Goal: Information Seeking & Learning: Learn about a topic

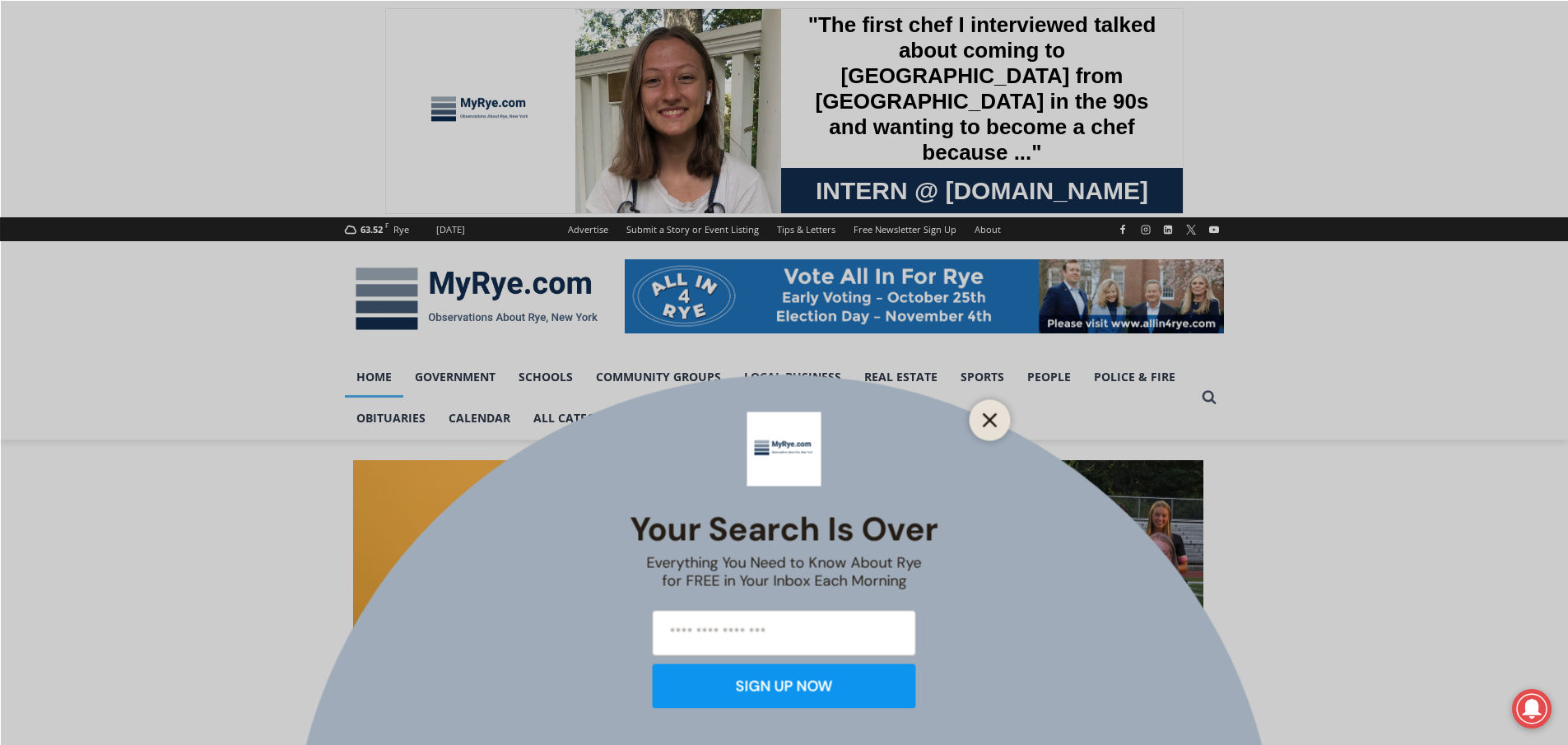
click at [983, 423] on icon "Close" at bounding box center [990, 420] width 15 height 15
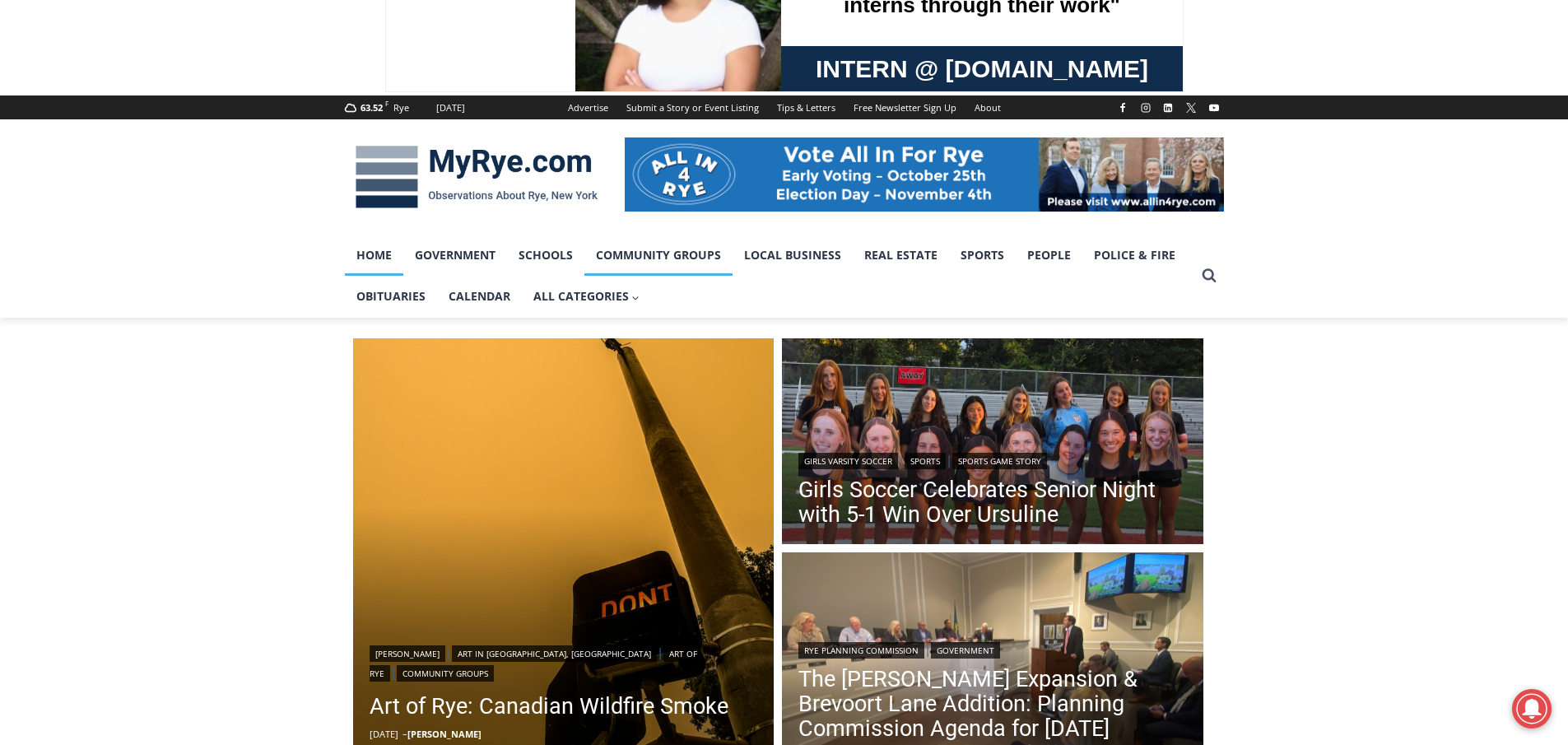
scroll to position [329, 0]
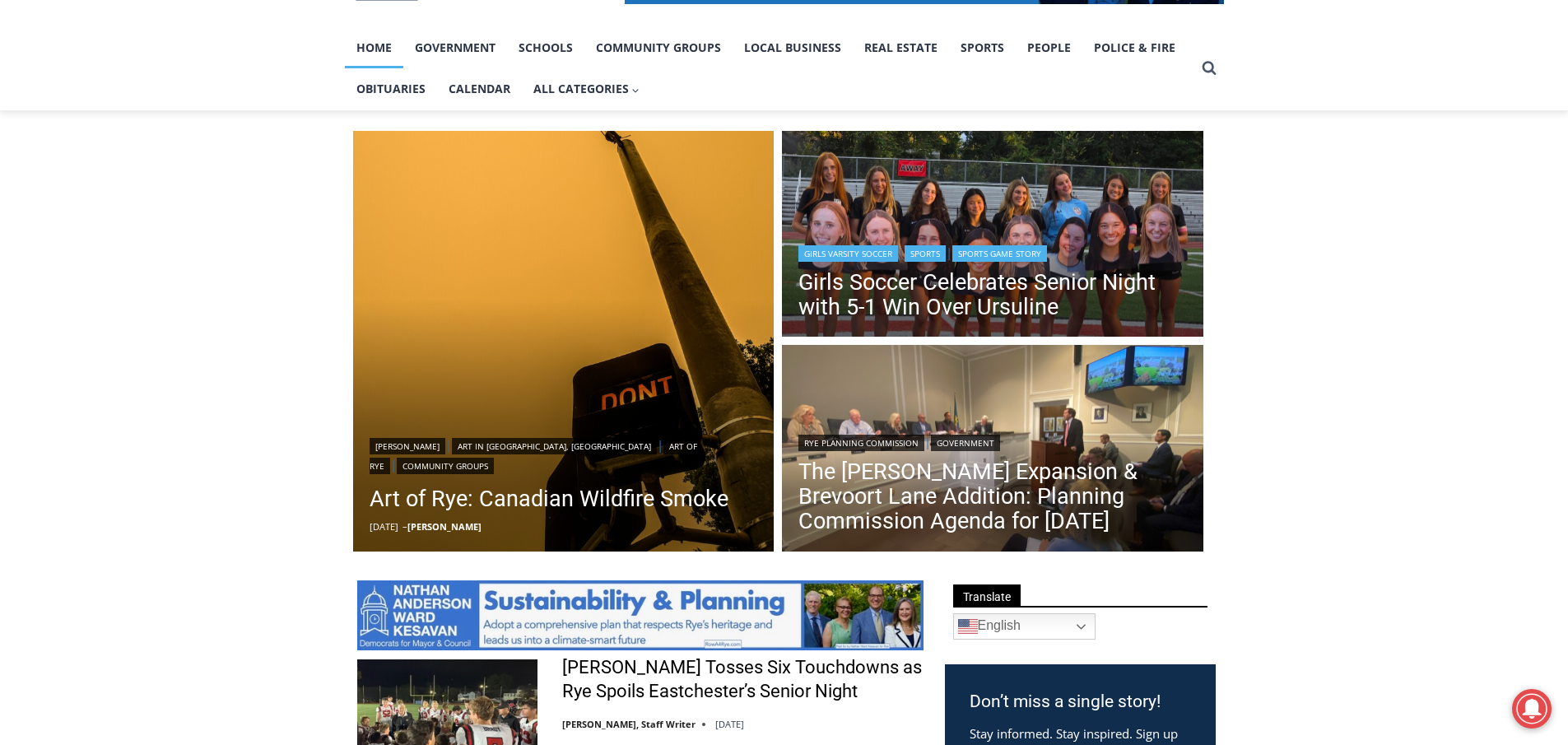
click at [946, 250] on link "Sports" at bounding box center [925, 253] width 41 height 16
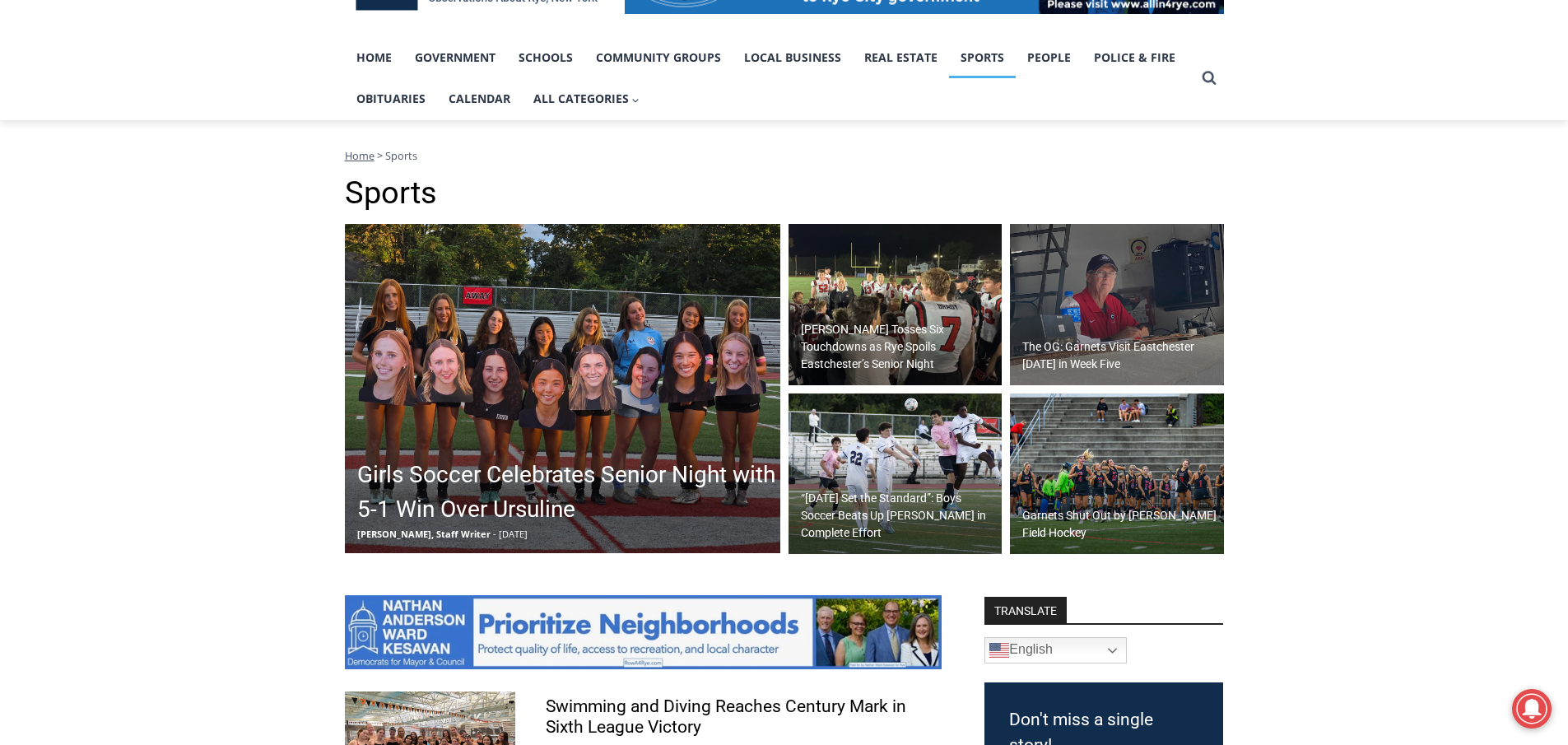
scroll to position [329, 0]
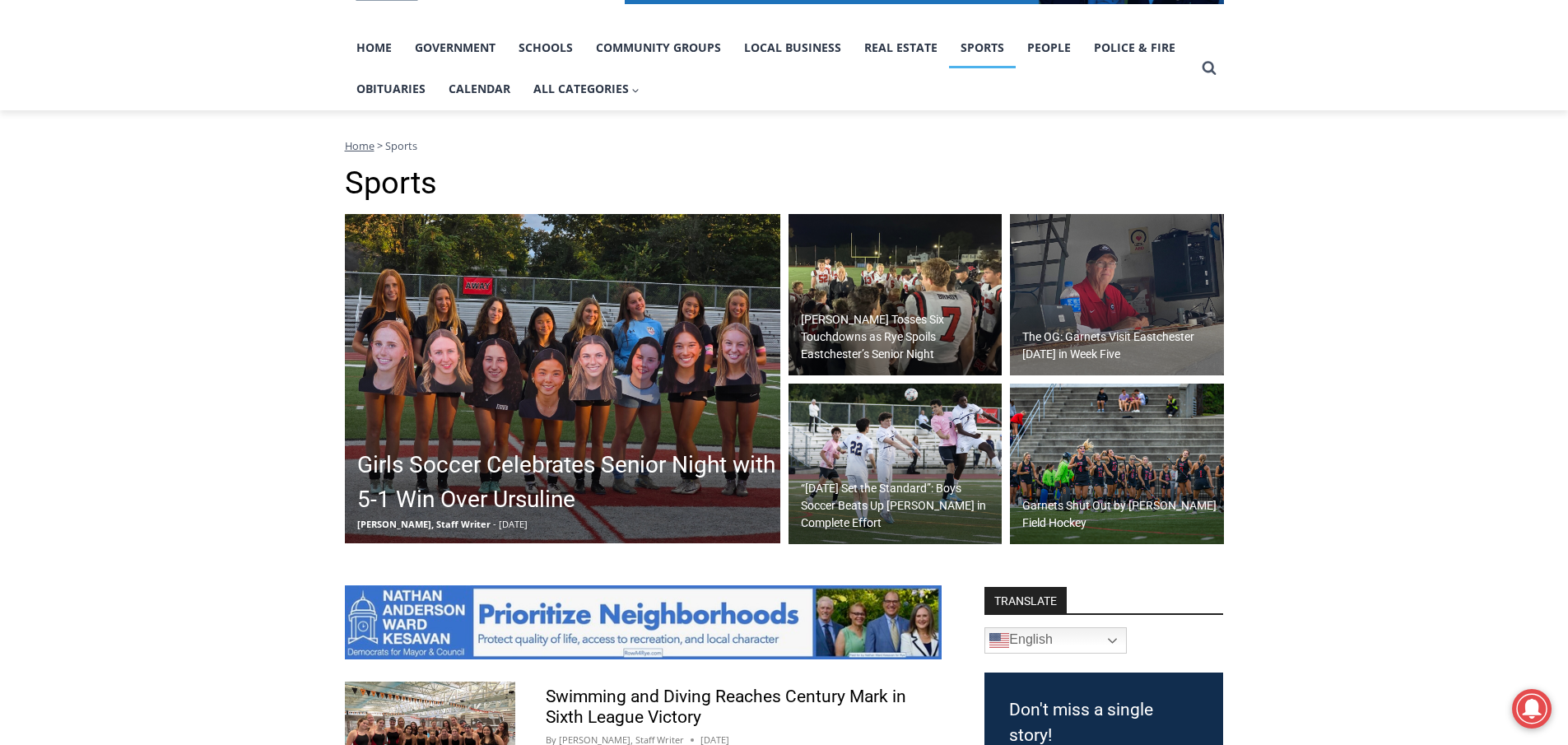
click at [451, 459] on h2 "Girls Soccer Celebrates Senior Night with 5-1 Win Over Ursuline" at bounding box center [567, 482] width 419 height 69
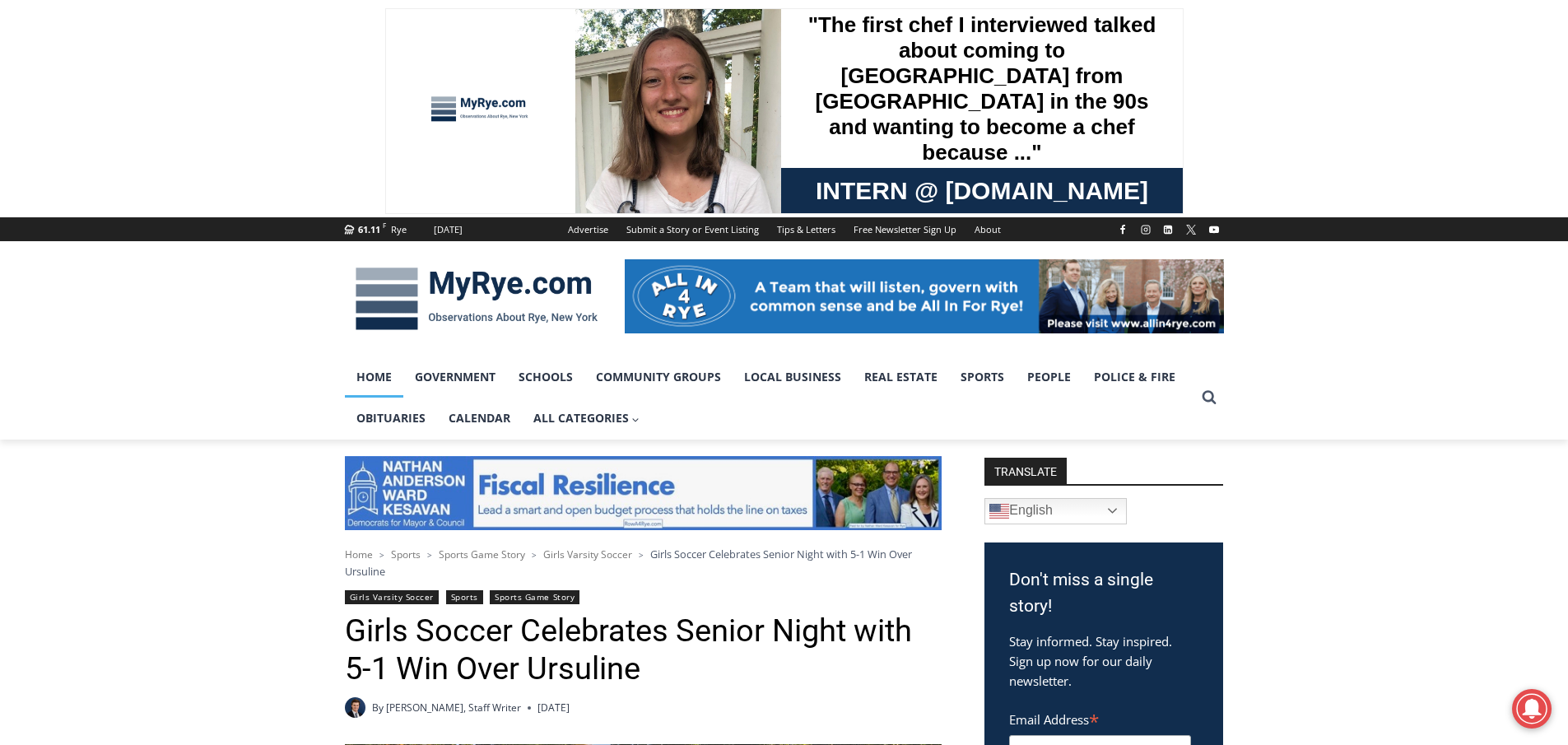
click at [370, 372] on link "Home" at bounding box center [374, 376] width 58 height 41
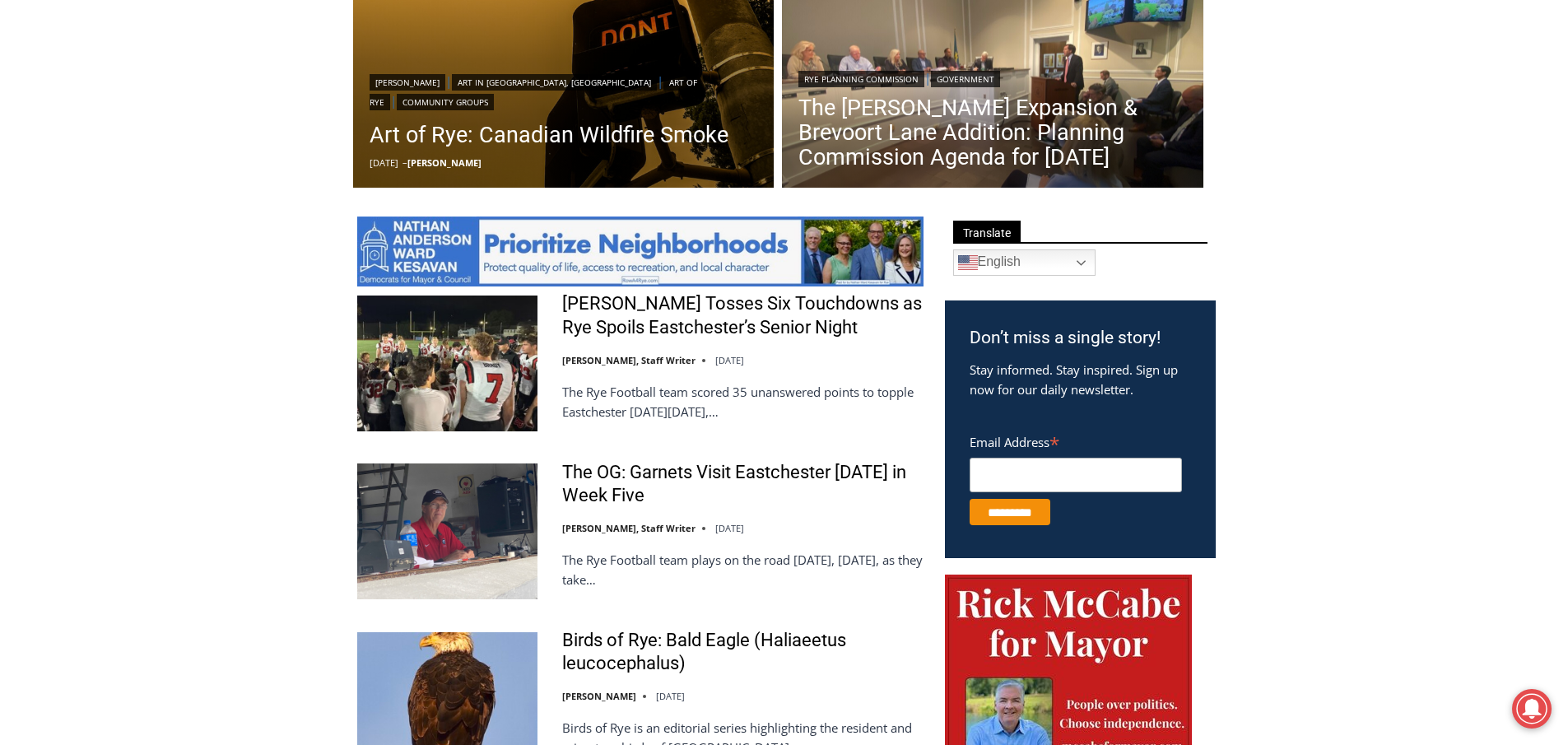
scroll to position [740, 0]
